Goal: Transaction & Acquisition: Book appointment/travel/reservation

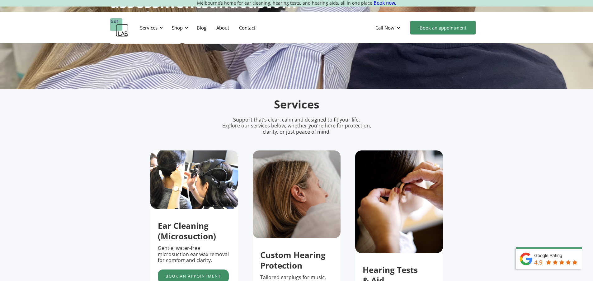
scroll to position [125, 0]
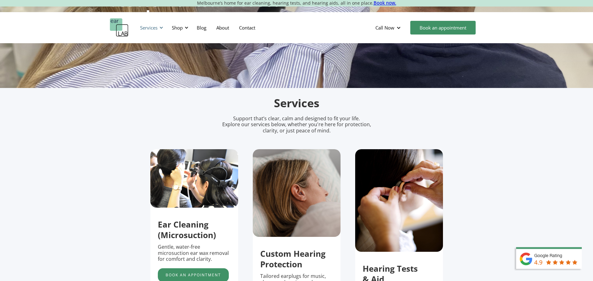
click at [155, 30] on div "Services" at bounding box center [148, 28] width 17 height 6
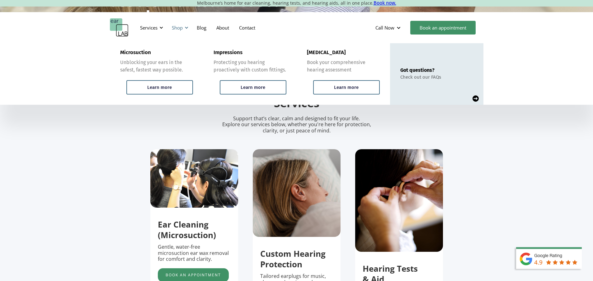
click at [181, 26] on div "Shop" at bounding box center [177, 28] width 11 height 6
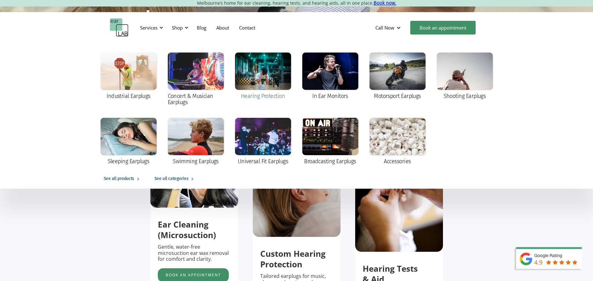
click at [258, 88] on div at bounding box center [263, 71] width 56 height 37
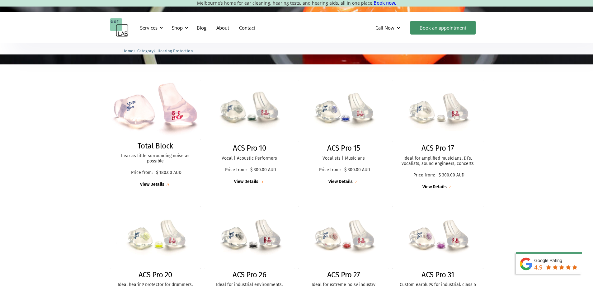
scroll to position [187, 0]
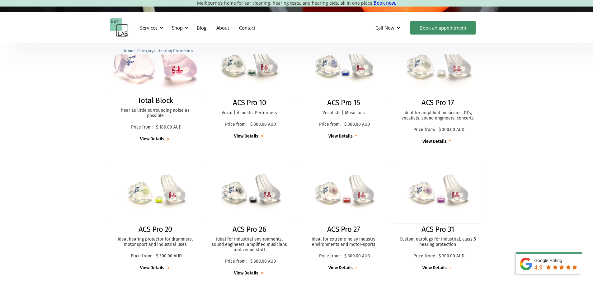
click at [430, 67] on img at bounding box center [438, 65] width 100 height 69
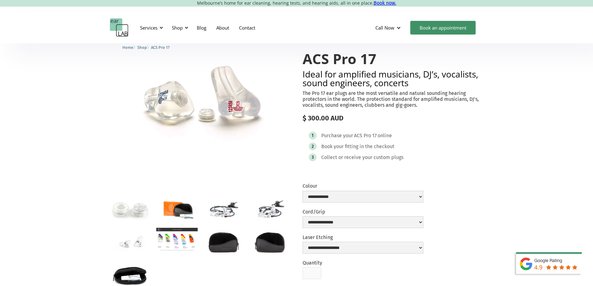
scroll to position [93, 0]
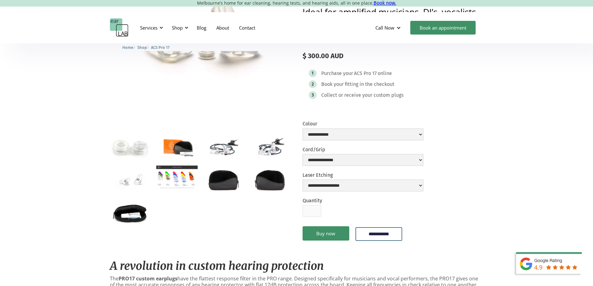
click at [217, 149] on img "open lightbox" at bounding box center [223, 146] width 41 height 27
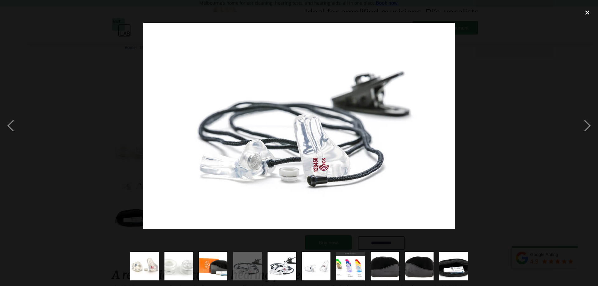
click at [590, 16] on div "close lightbox" at bounding box center [587, 13] width 21 height 14
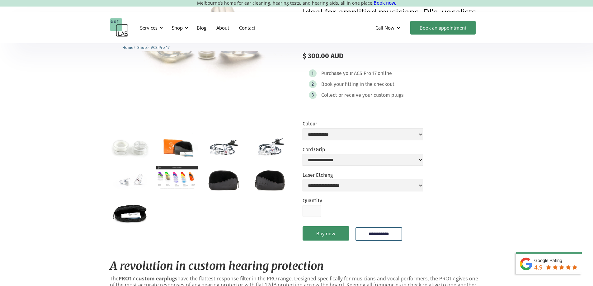
click at [182, 185] on img "open lightbox" at bounding box center [176, 177] width 41 height 23
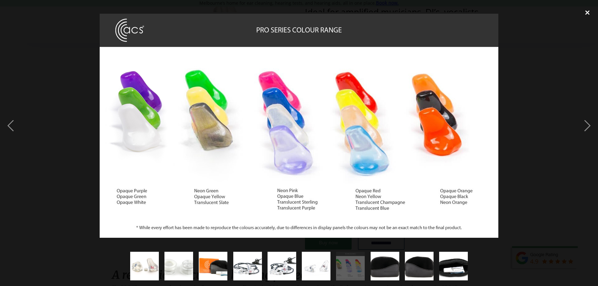
click at [587, 17] on div "close lightbox" at bounding box center [587, 13] width 21 height 14
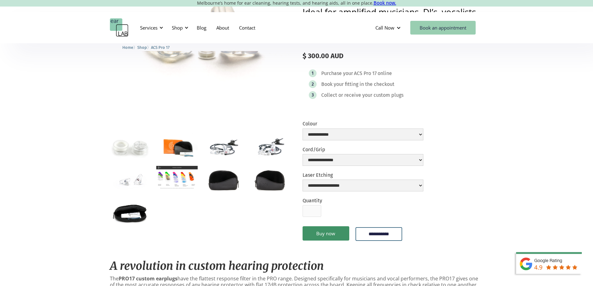
click at [443, 29] on link "Book an appointment" at bounding box center [442, 28] width 65 height 14
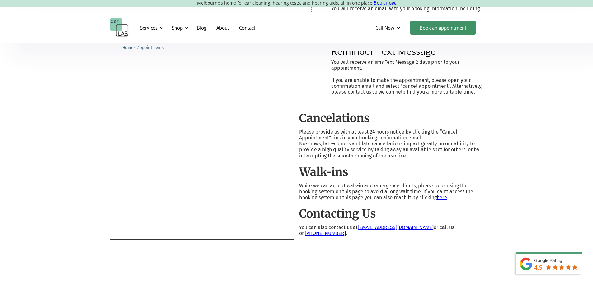
scroll to position [93, 0]
